Goal: Navigation & Orientation: Find specific page/section

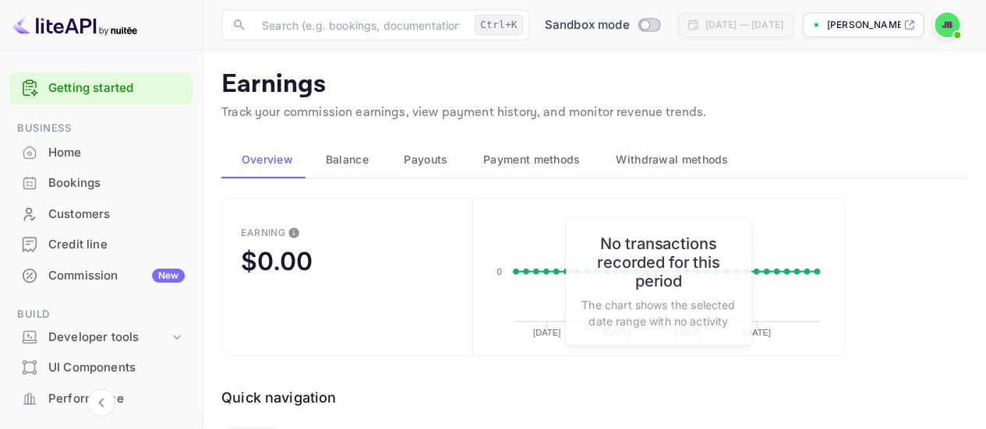
click at [823, 17] on div "[PERSON_NAME]-tdgkc.nui..." at bounding box center [863, 24] width 121 height 25
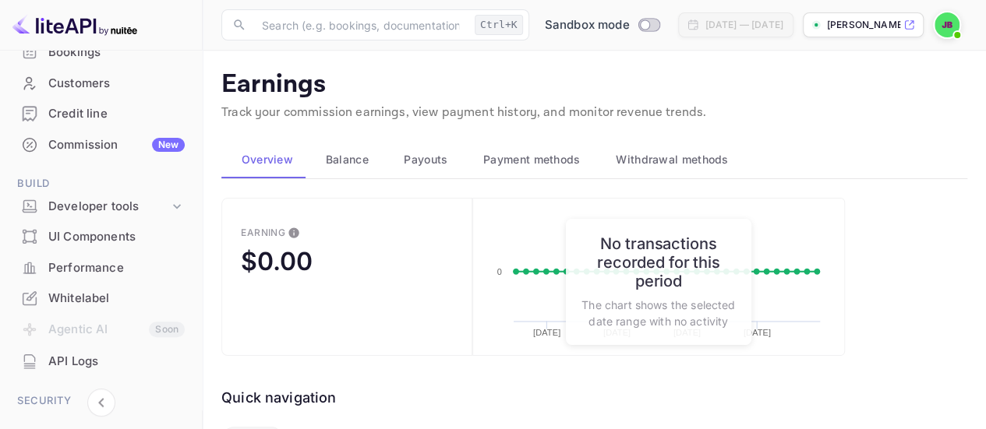
scroll to position [156, 0]
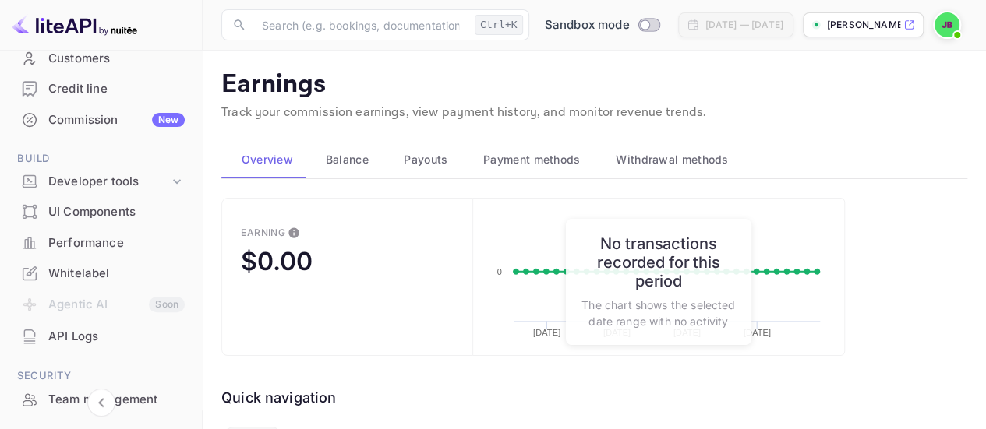
click at [137, 260] on div "Whitelabel" at bounding box center [100, 274] width 183 height 30
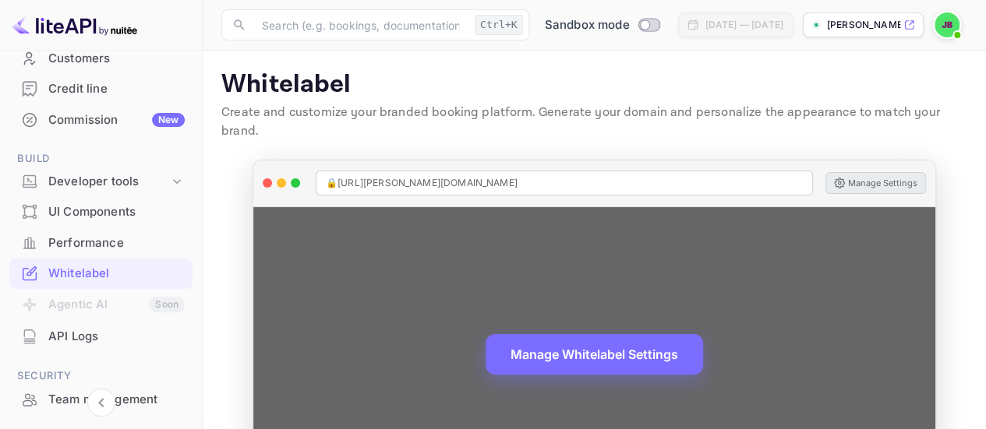
click at [870, 172] on button "Manage Settings" at bounding box center [875, 183] width 101 height 22
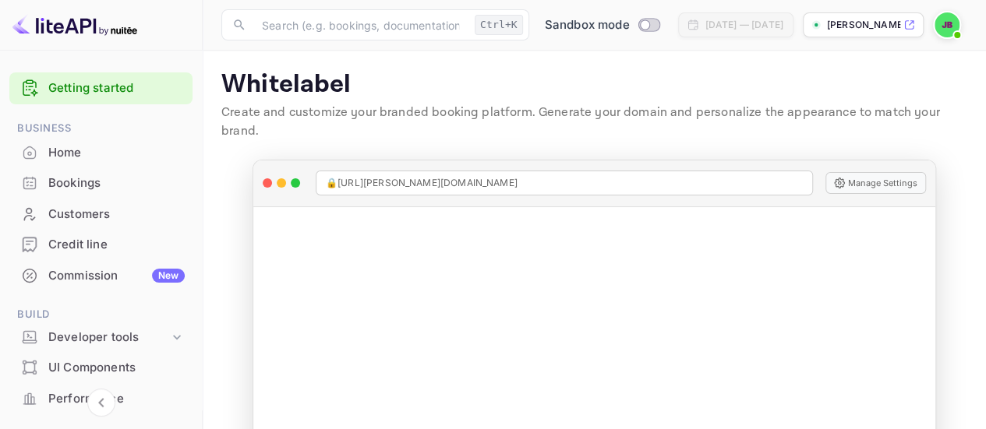
click at [868, 15] on div "[PERSON_NAME]-tdgkc.nui..." at bounding box center [863, 24] width 121 height 25
click at [947, 30] on img at bounding box center [946, 24] width 25 height 25
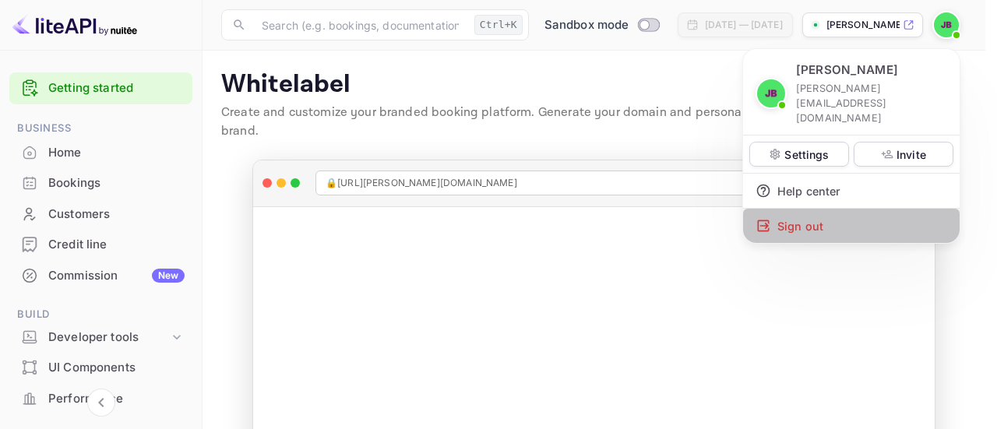
click at [809, 209] on div "Sign out" at bounding box center [851, 226] width 217 height 34
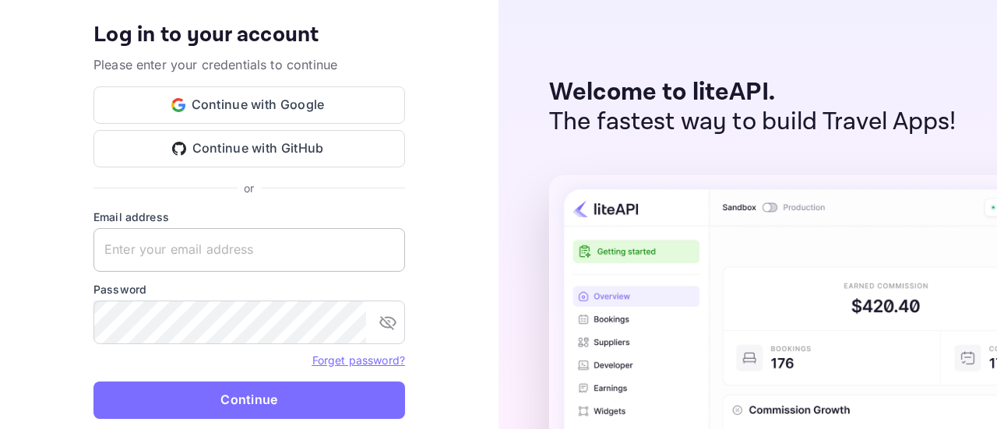
click at [282, 237] on input "text" at bounding box center [249, 250] width 312 height 44
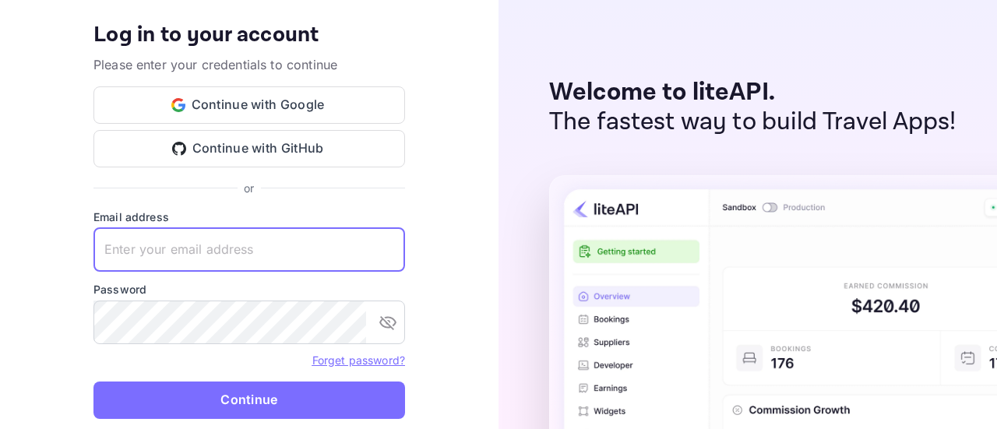
type input "justin@voyagr.travel"
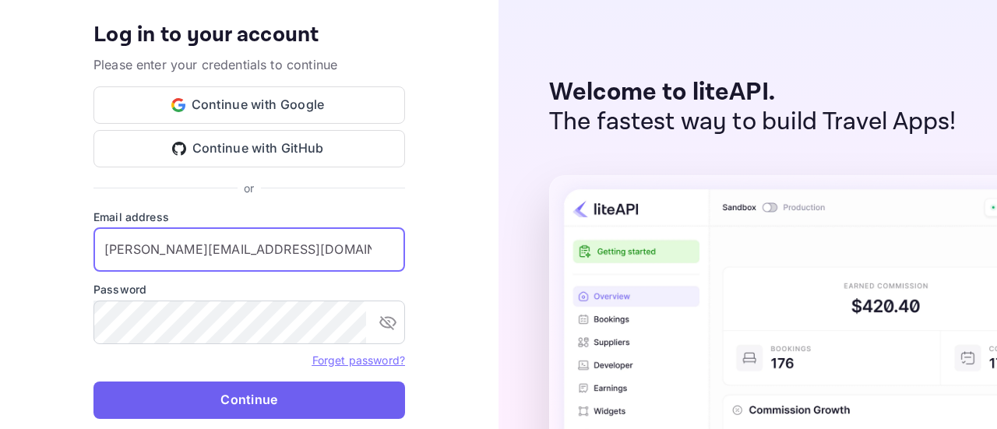
click at [301, 397] on button "Continue" at bounding box center [249, 400] width 312 height 37
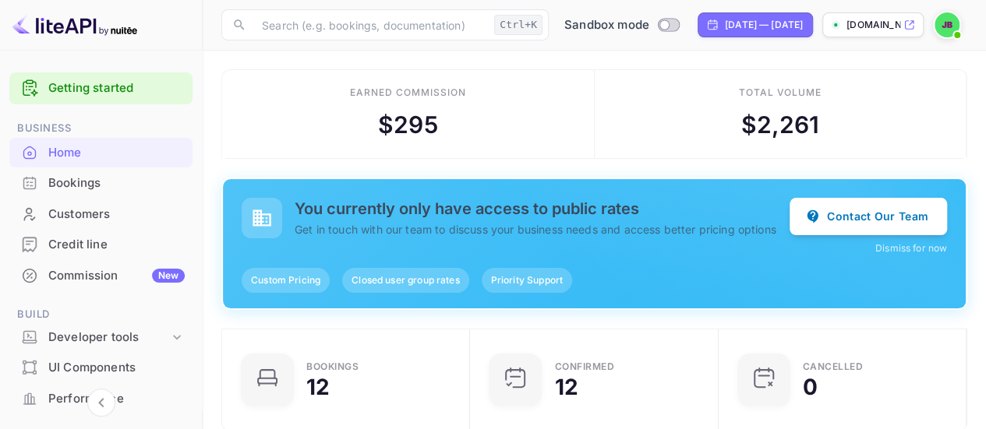
scroll to position [241, 228]
click at [879, 23] on p "voyagr.nuitee.link" at bounding box center [873, 25] width 54 height 14
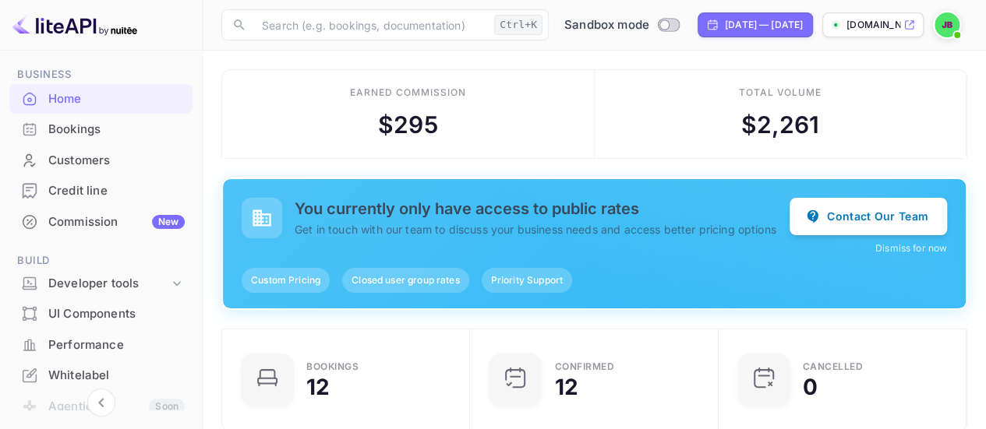
scroll to position [78, 0]
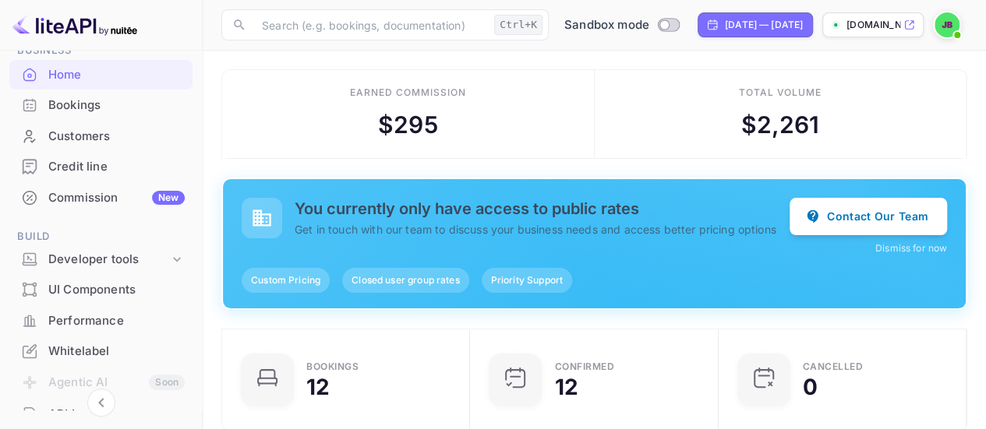
click at [89, 350] on div "Whitelabel" at bounding box center [116, 352] width 136 height 18
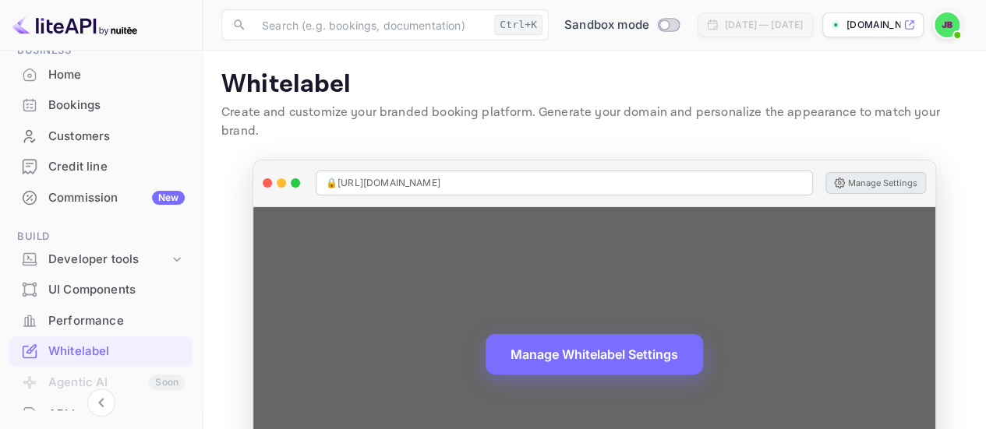
click at [890, 172] on button "Manage Settings" at bounding box center [875, 183] width 101 height 22
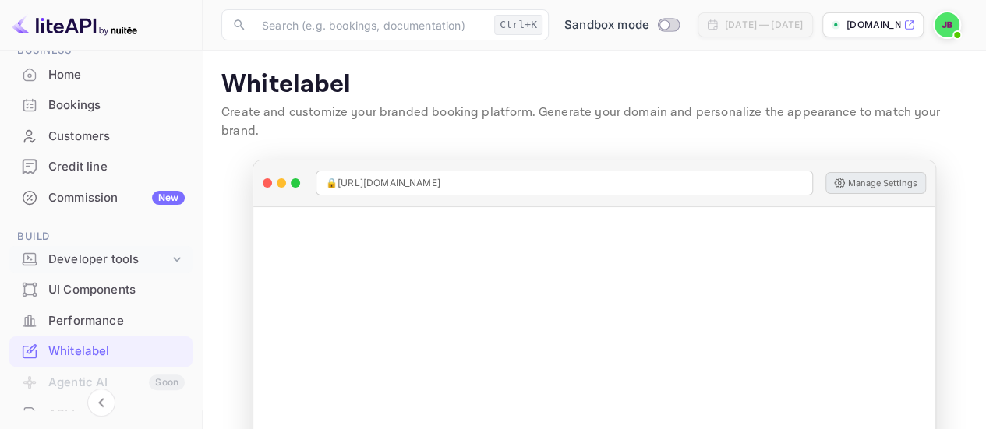
drag, startPoint x: 118, startPoint y: 257, endPoint x: 122, endPoint y: 267, distance: 10.6
click at [118, 258] on div "Developer tools" at bounding box center [108, 260] width 121 height 18
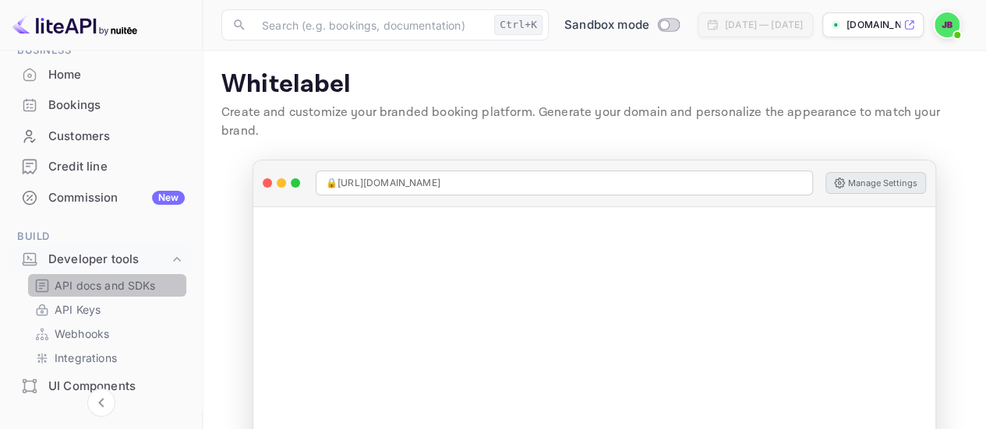
click at [128, 284] on p "API docs and SDKs" at bounding box center [105, 285] width 101 height 16
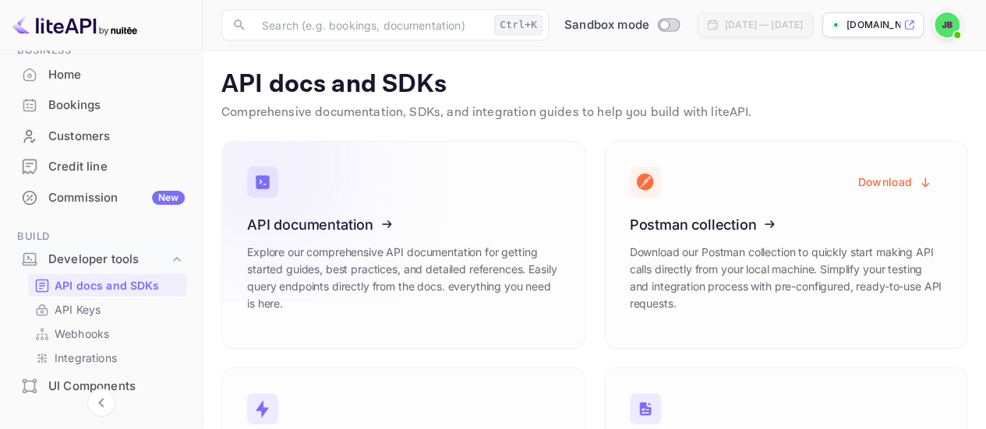
click at [334, 244] on icon at bounding box center [343, 222] width 242 height 161
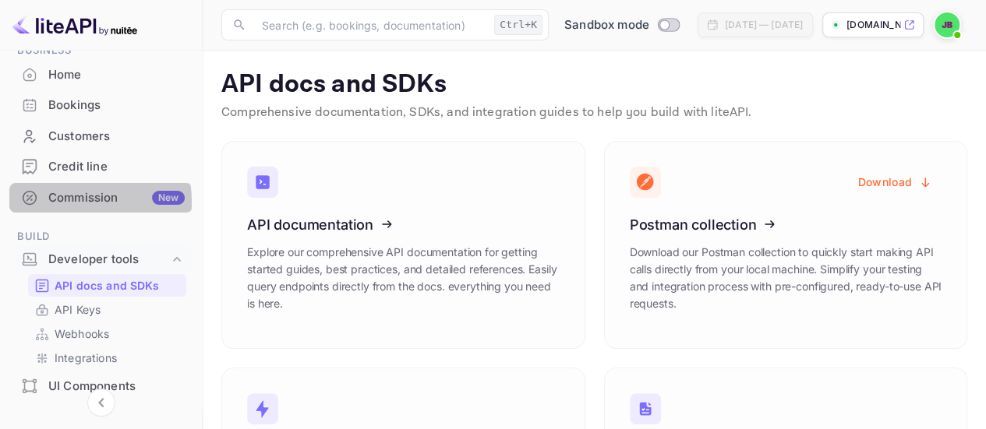
click at [66, 202] on div "Commission New" at bounding box center [116, 198] width 136 height 18
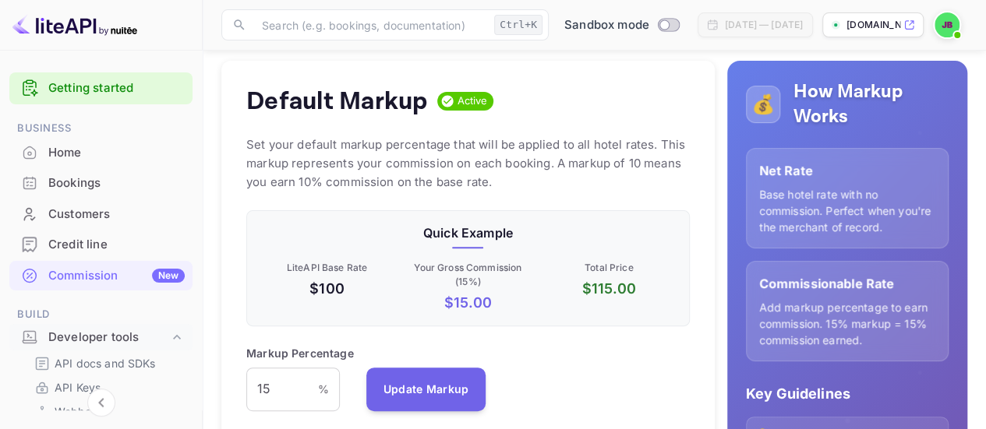
click at [118, 146] on div "Home" at bounding box center [116, 153] width 136 height 18
